Goal: Information Seeking & Learning: Learn about a topic

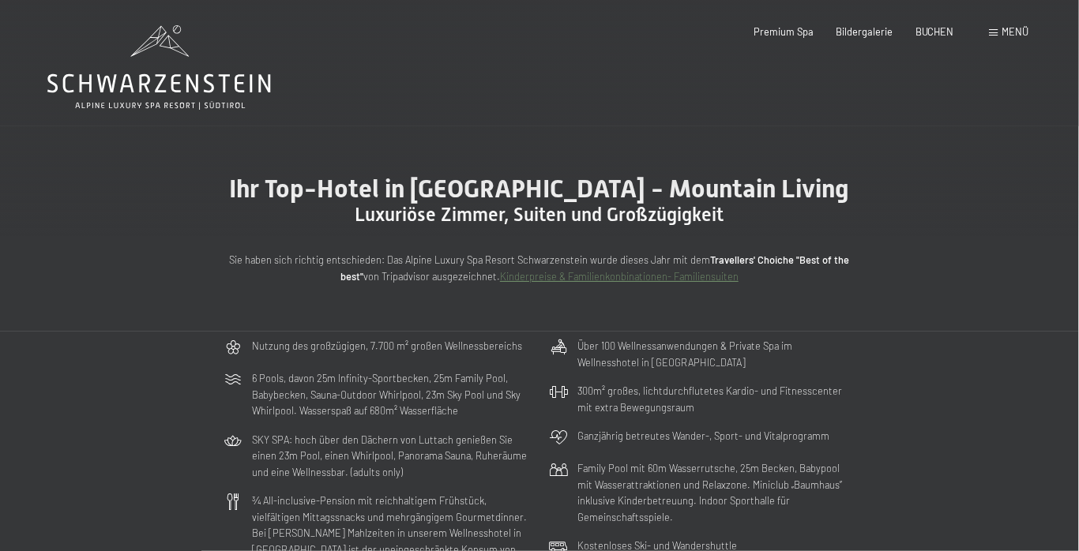
click at [824, 332] on div "Ihr Top-Hotel in [GEOGRAPHIC_DATA] - Mountain Living Luxuriöse [PERSON_NAME], S…" at bounding box center [539, 228] width 1079 height 205
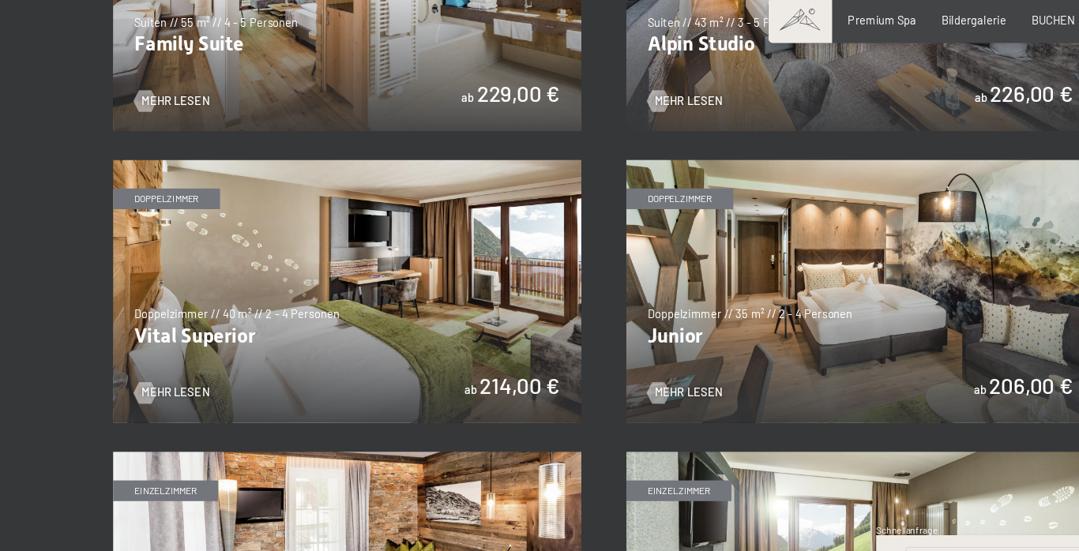
scroll to position [1700, 0]
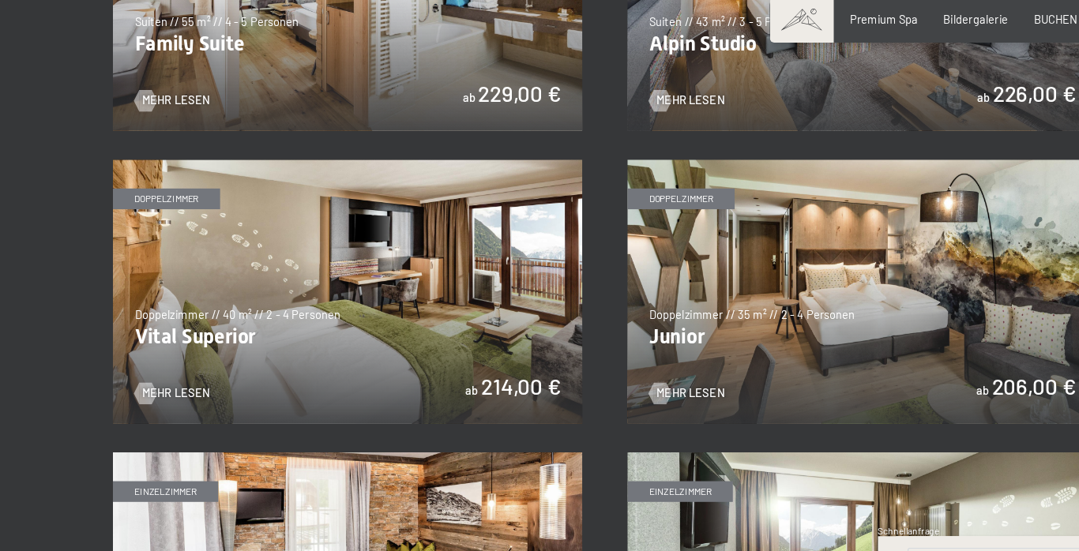
click at [445, 142] on img at bounding box center [313, 26] width 411 height 231
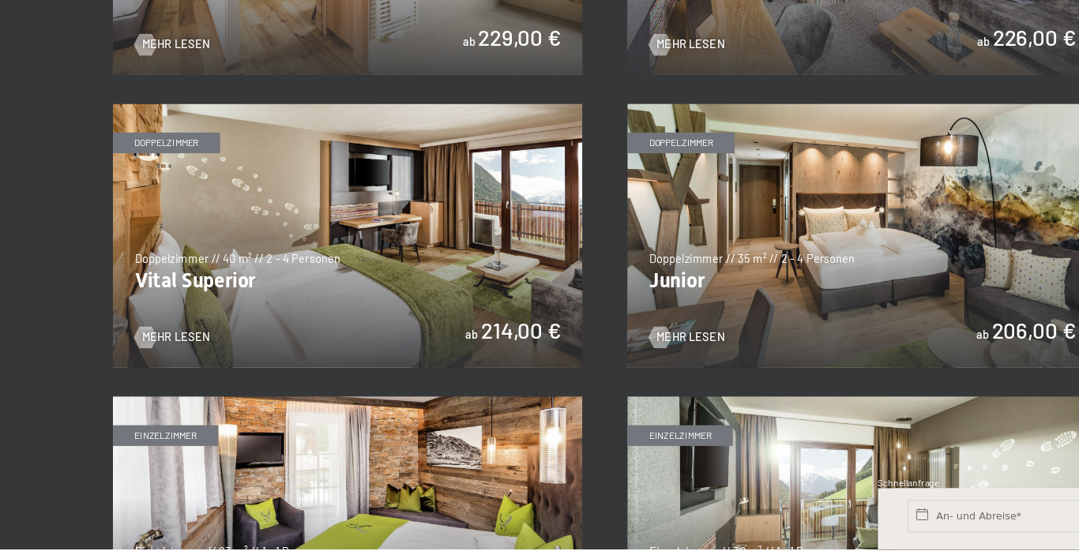
scroll to position [1721, 0]
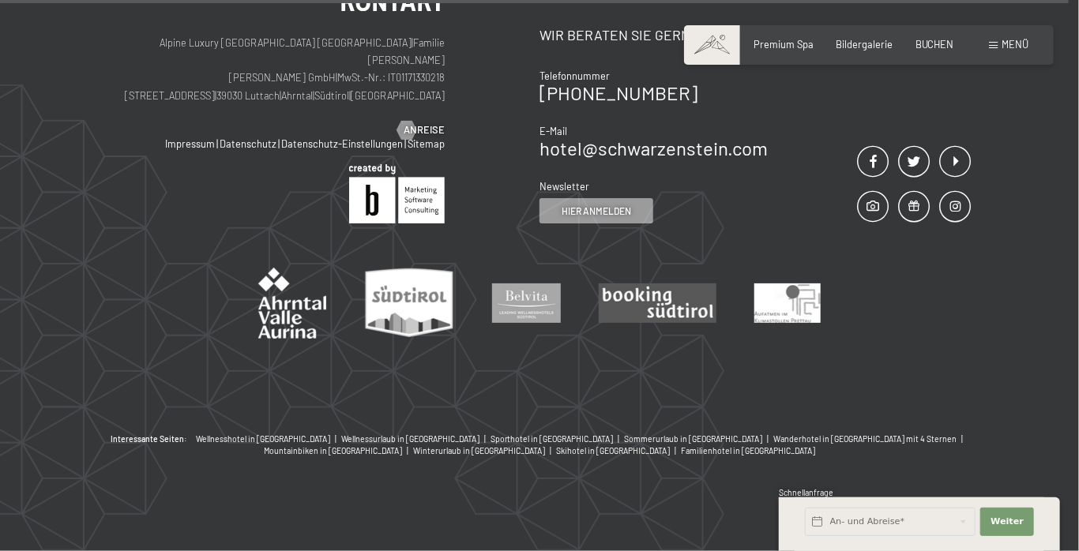
scroll to position [1938, 0]
